Goal: Task Accomplishment & Management: Manage account settings

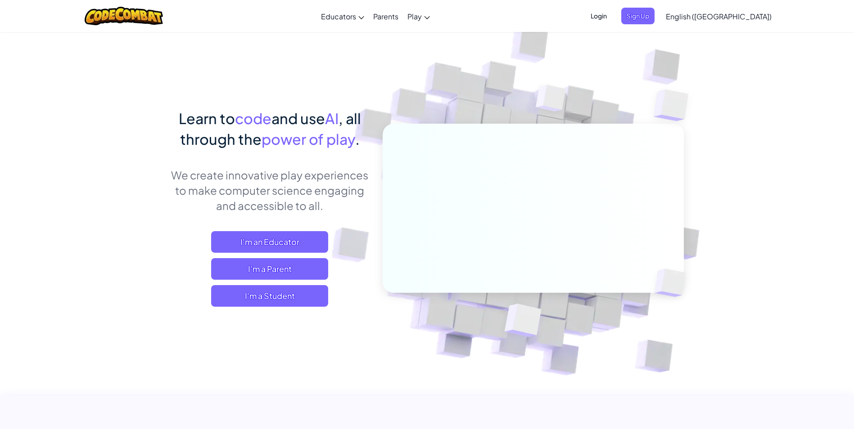
click at [612, 15] on span "Login" at bounding box center [598, 16] width 27 height 17
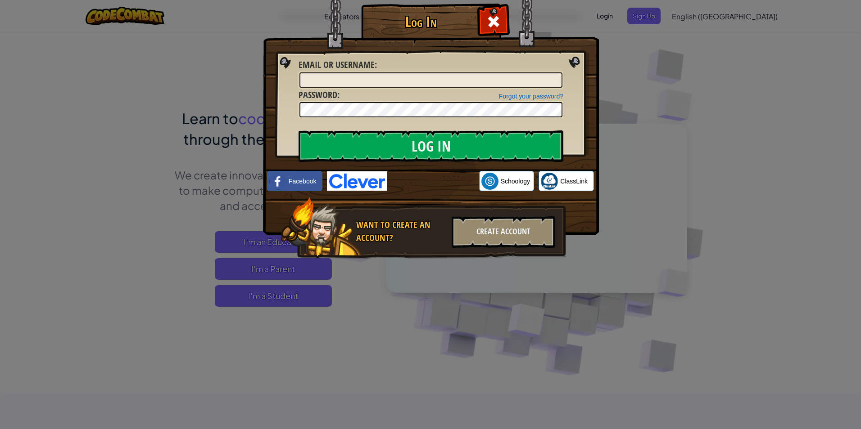
click at [368, 180] on img at bounding box center [357, 181] width 60 height 19
click at [521, 145] on input "Log In" at bounding box center [430, 147] width 265 height 32
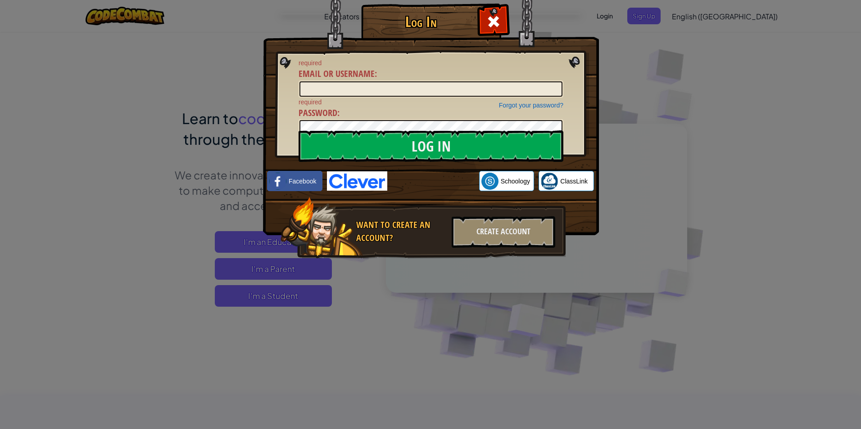
drag, startPoint x: 684, startPoint y: 86, endPoint x: 679, endPoint y: 77, distance: 9.9
click at [684, 85] on div "Log In required Email or Username : Forgot your password? required Password : L…" at bounding box center [430, 214] width 861 height 429
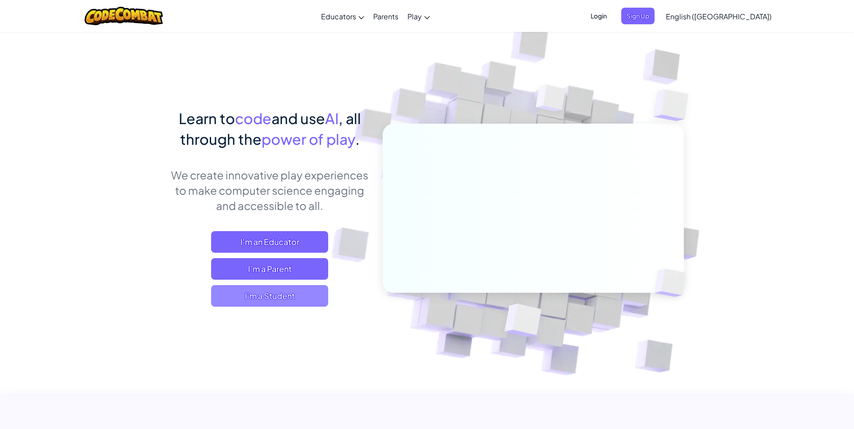
click at [297, 289] on span "I'm a Student" at bounding box center [269, 296] width 117 height 22
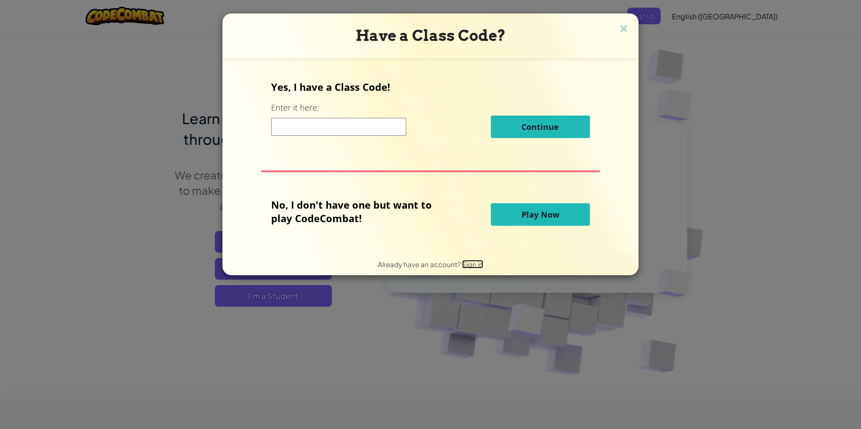
click at [470, 266] on span "Sign in" at bounding box center [472, 264] width 21 height 9
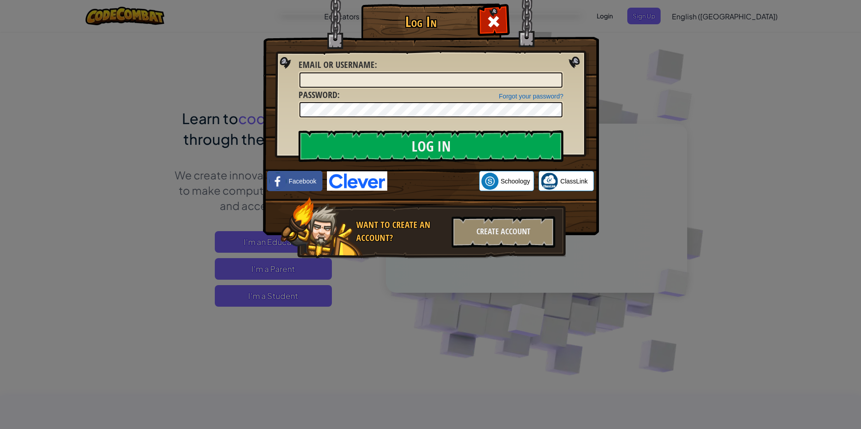
click at [643, 48] on div "Log In Unknown Error Email or Username : Forgot your password? Password : Log I…" at bounding box center [430, 214] width 861 height 429
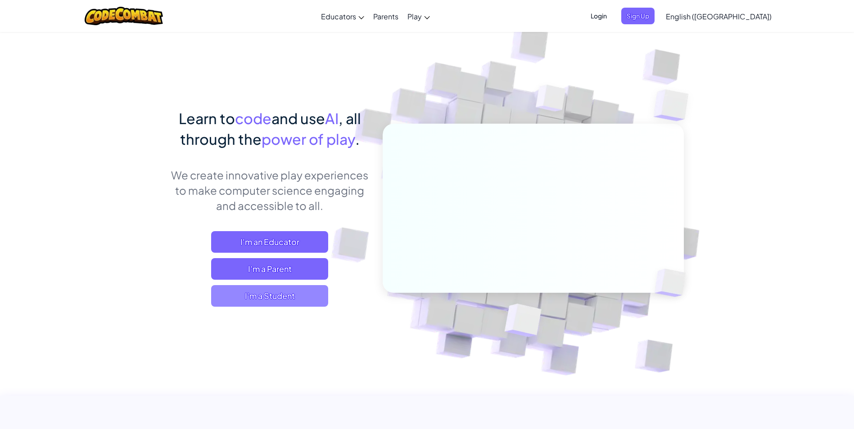
click at [296, 294] on span "I'm a Student" at bounding box center [269, 296] width 117 height 22
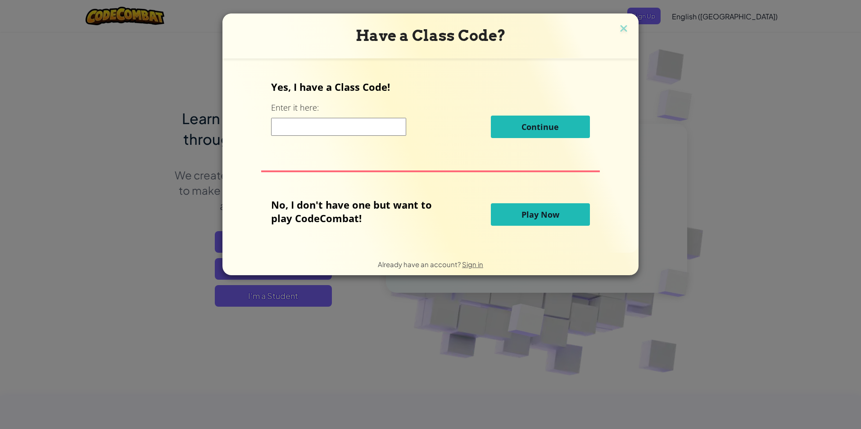
click at [400, 265] on span "Already have an account?" at bounding box center [420, 264] width 84 height 9
click at [476, 267] on span "Sign in" at bounding box center [472, 264] width 21 height 9
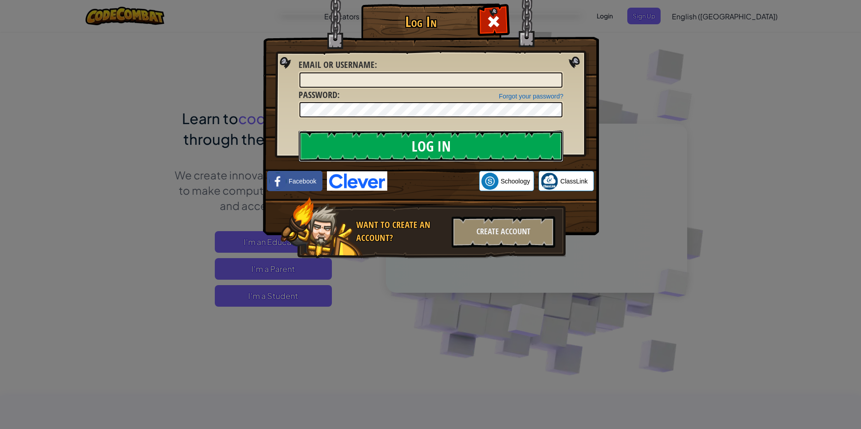
drag, startPoint x: 448, startPoint y: 136, endPoint x: 449, endPoint y: 146, distance: 9.5
click at [449, 141] on input "Log In" at bounding box center [430, 147] width 265 height 32
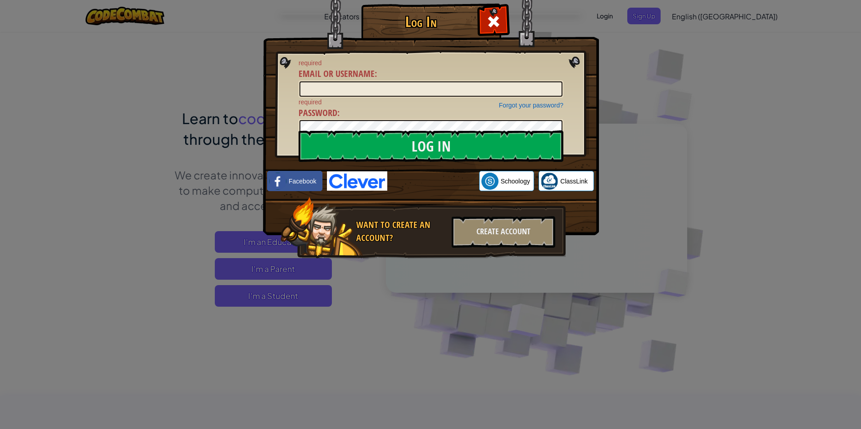
click at [363, 175] on img at bounding box center [357, 181] width 60 height 19
click at [398, 95] on input "Email or Username :" at bounding box center [430, 88] width 263 height 15
type input "[EMAIL_ADDRESS][DOMAIN_NAME]"
click at [391, 146] on input "Log In" at bounding box center [430, 147] width 265 height 32
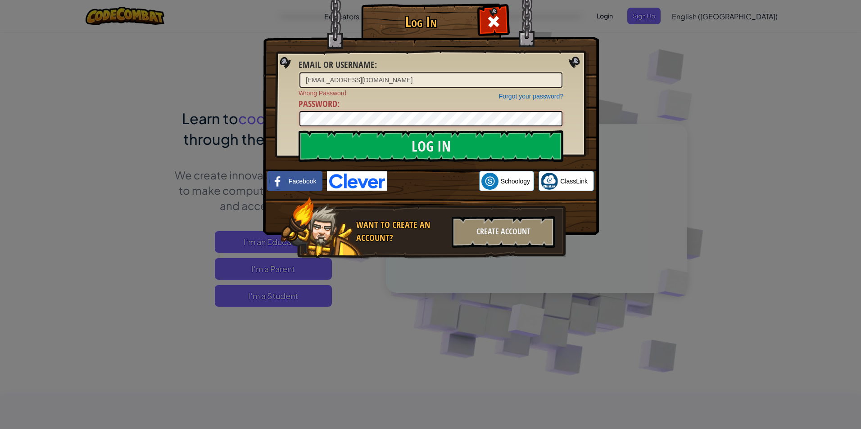
click at [189, 99] on div "Log In Email or Username : [EMAIL_ADDRESS][DOMAIN_NAME] Forgot your password? W…" at bounding box center [430, 214] width 861 height 429
drag, startPoint x: 718, startPoint y: 199, endPoint x: 701, endPoint y: 193, distance: 18.1
click at [717, 199] on div "Log In Email or Username : [EMAIL_ADDRESS][DOMAIN_NAME] Forgot your password? W…" at bounding box center [430, 214] width 861 height 429
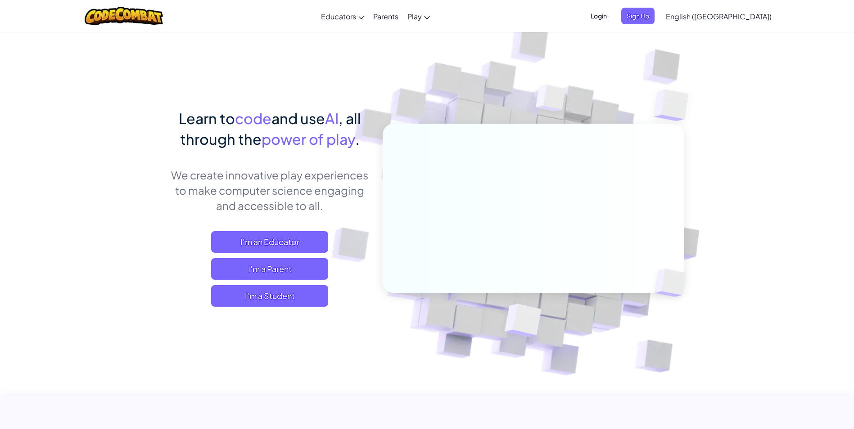
click at [612, 15] on span "Login" at bounding box center [598, 16] width 27 height 17
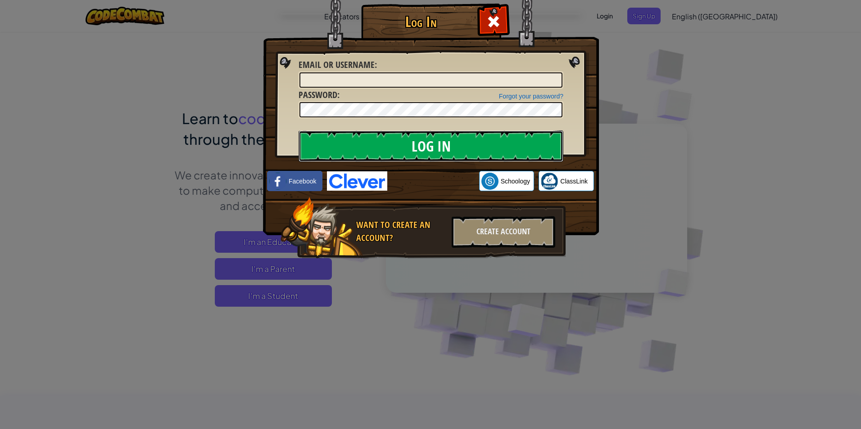
click at [497, 137] on input "Log In" at bounding box center [430, 147] width 265 height 32
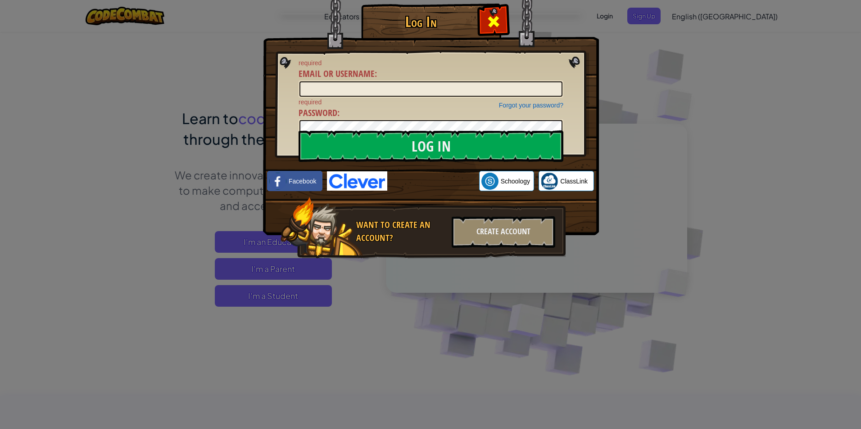
click at [501, 17] on div at bounding box center [493, 20] width 28 height 28
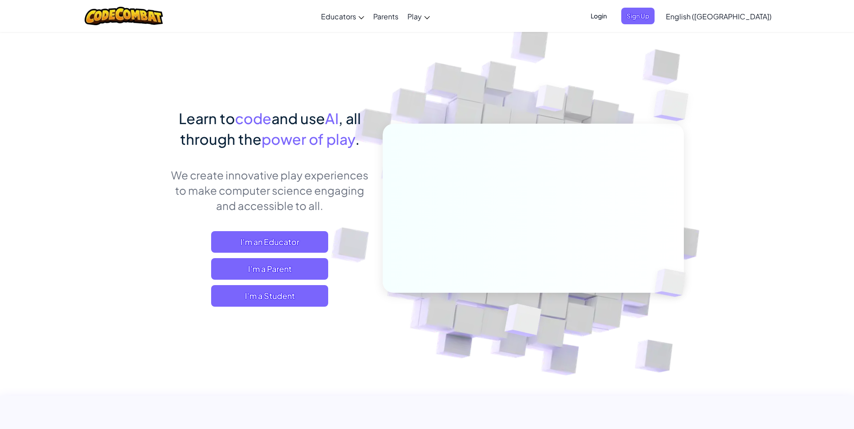
click at [612, 20] on span "Login" at bounding box center [598, 16] width 27 height 17
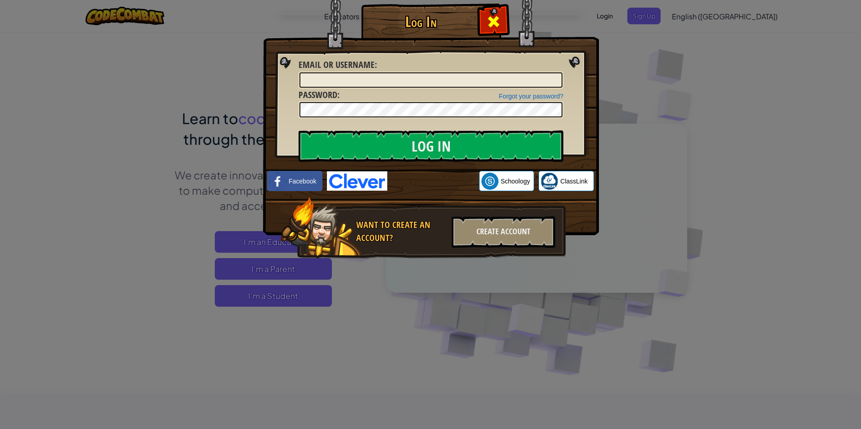
click at [504, 14] on div at bounding box center [493, 20] width 28 height 28
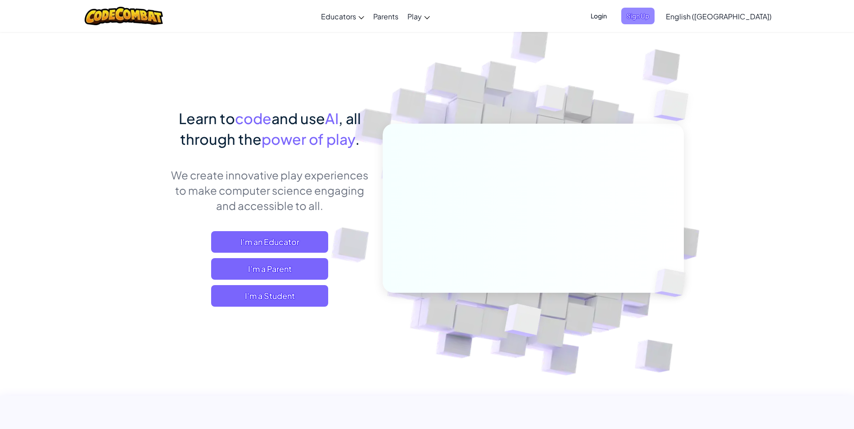
click at [655, 10] on span "Sign Up" at bounding box center [637, 16] width 33 height 17
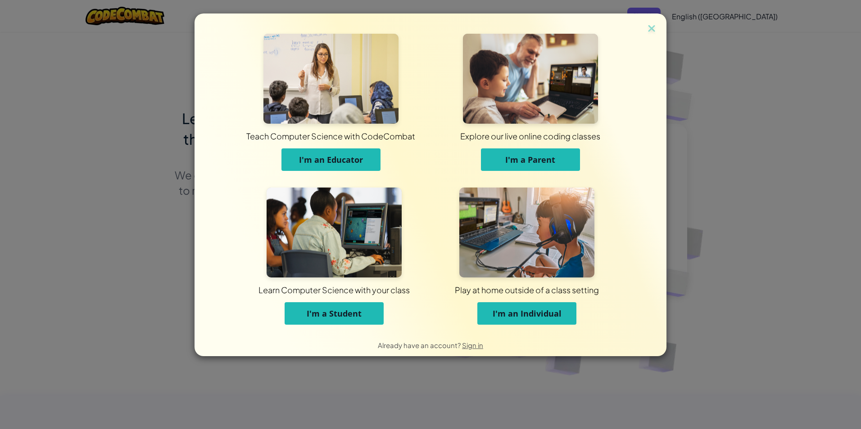
click at [343, 307] on button "I'm a Student" at bounding box center [334, 314] width 99 height 23
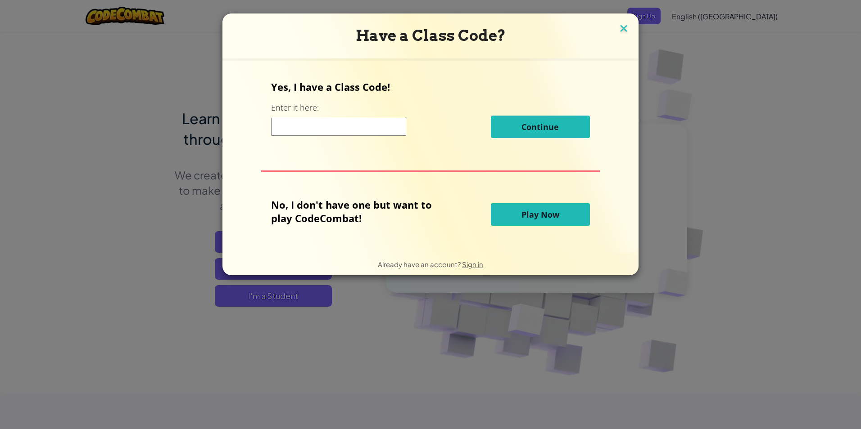
click at [624, 27] on img at bounding box center [624, 30] width 12 height 14
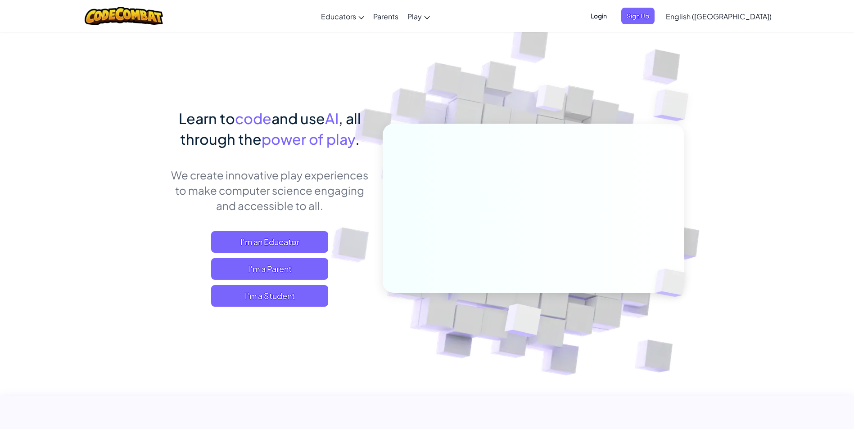
click at [612, 17] on span "Login" at bounding box center [598, 16] width 27 height 17
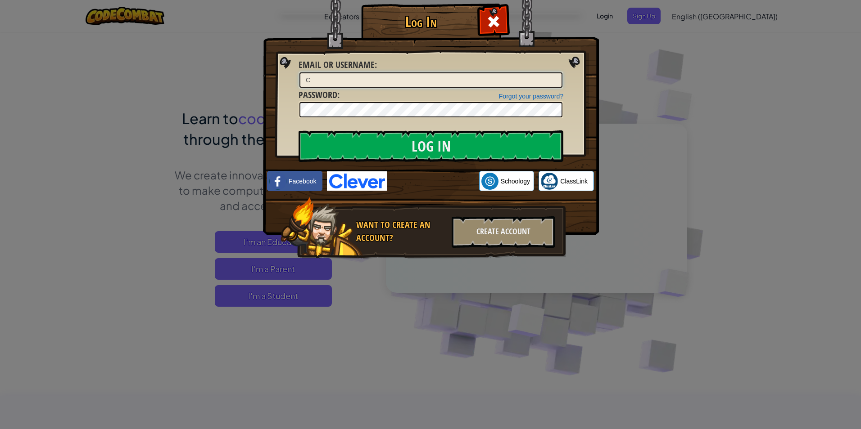
type input "[EMAIL_ADDRESS][DOMAIN_NAME]"
click at [298, 131] on input "Log In" at bounding box center [430, 147] width 265 height 32
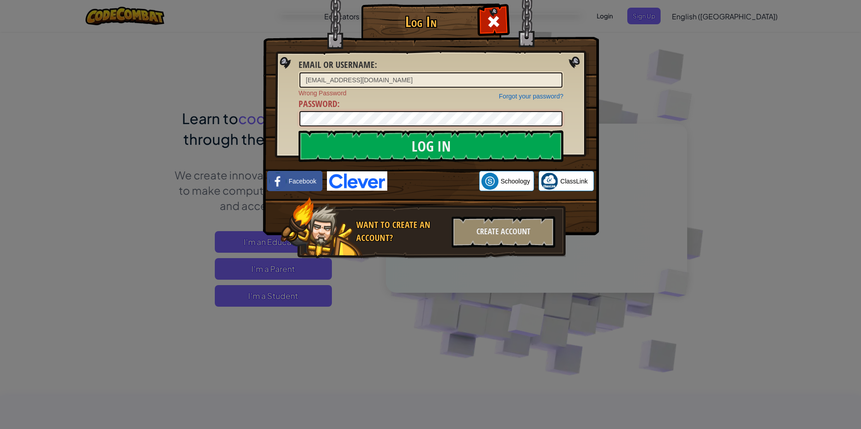
click at [298, 131] on input "Log In" at bounding box center [430, 147] width 265 height 32
click at [633, 41] on div "Log In Email or Username : [EMAIL_ADDRESS][DOMAIN_NAME] Forgot your password? W…" at bounding box center [430, 214] width 861 height 429
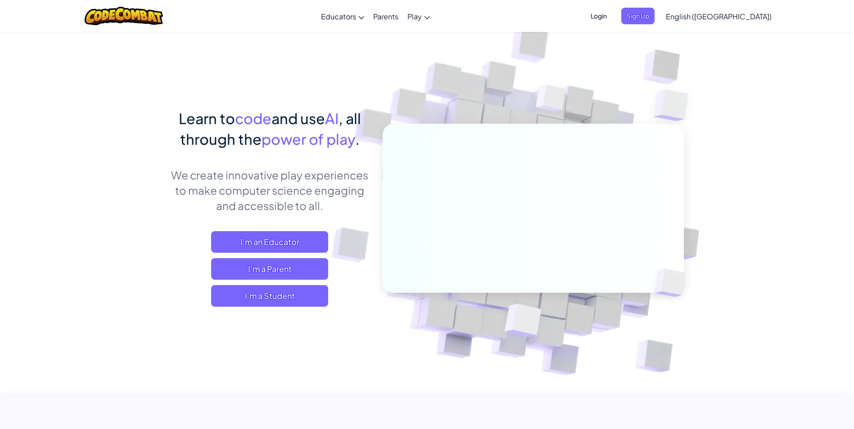
drag, startPoint x: 655, startPoint y: 17, endPoint x: 660, endPoint y: 18, distance: 4.7
click at [612, 18] on span "Login" at bounding box center [598, 16] width 27 height 17
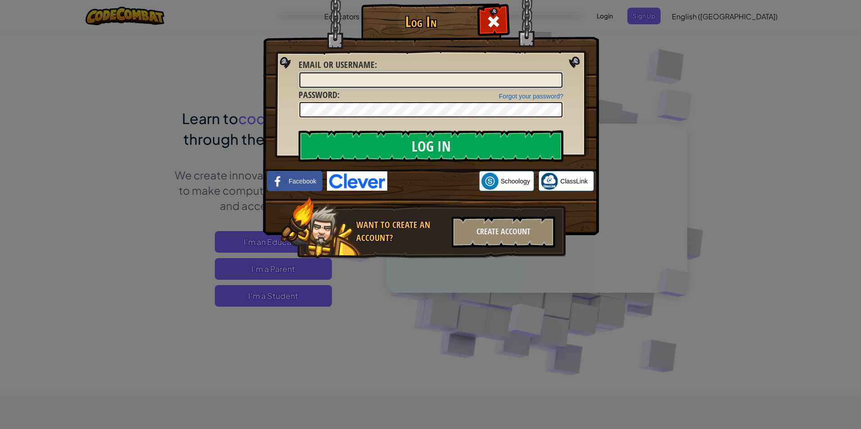
click at [497, 77] on input "Email or Username :" at bounding box center [430, 79] width 263 height 15
type input "[EMAIL_ADDRESS][DOMAIN_NAME]"
click at [298, 131] on input "Log In" at bounding box center [430, 147] width 265 height 32
